Goal: Information Seeking & Learning: Learn about a topic

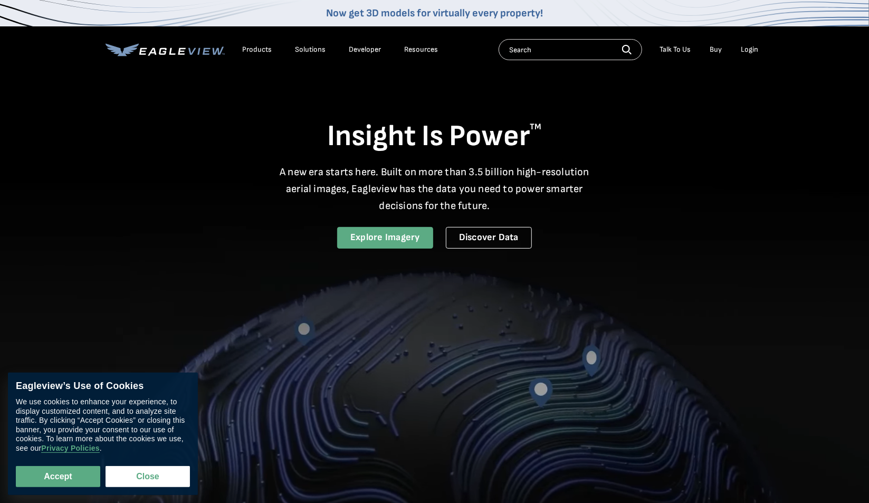
click at [384, 235] on link "Explore Imagery" at bounding box center [385, 238] width 96 height 22
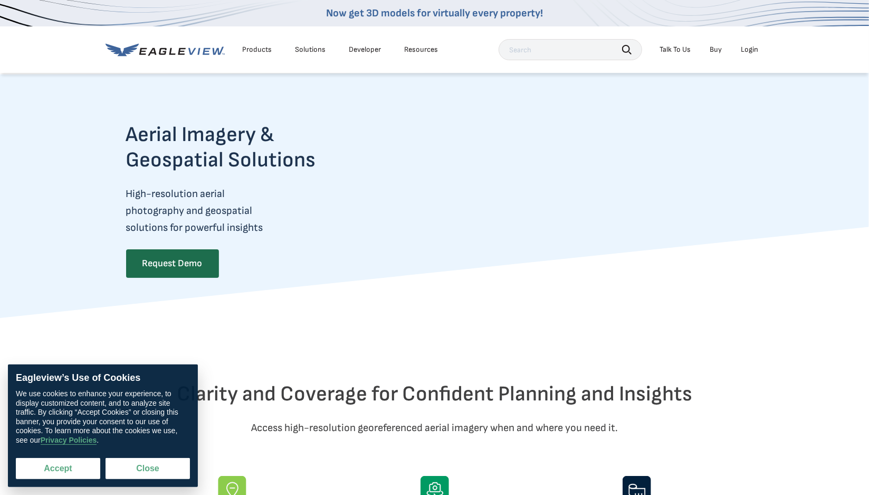
click at [51, 466] on button "Accept" at bounding box center [58, 468] width 84 height 21
checkbox input "true"
